Goal: Information Seeking & Learning: Learn about a topic

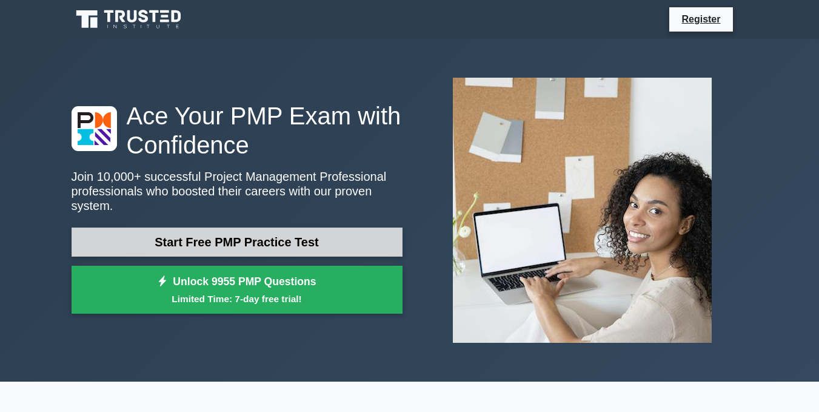
click at [333, 232] on link "Start Free PMP Practice Test" at bounding box center [237, 241] width 331 height 29
